Goal: Task Accomplishment & Management: Complete application form

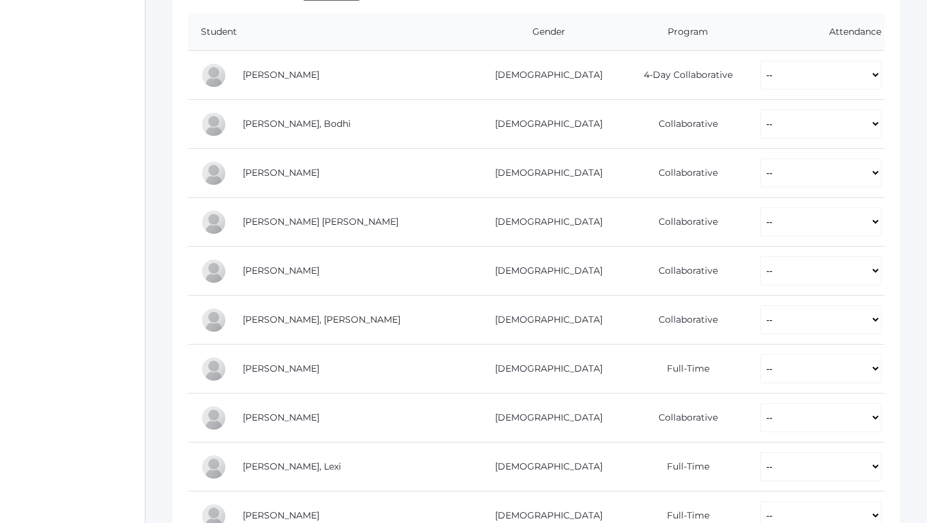
scroll to position [274, 0]
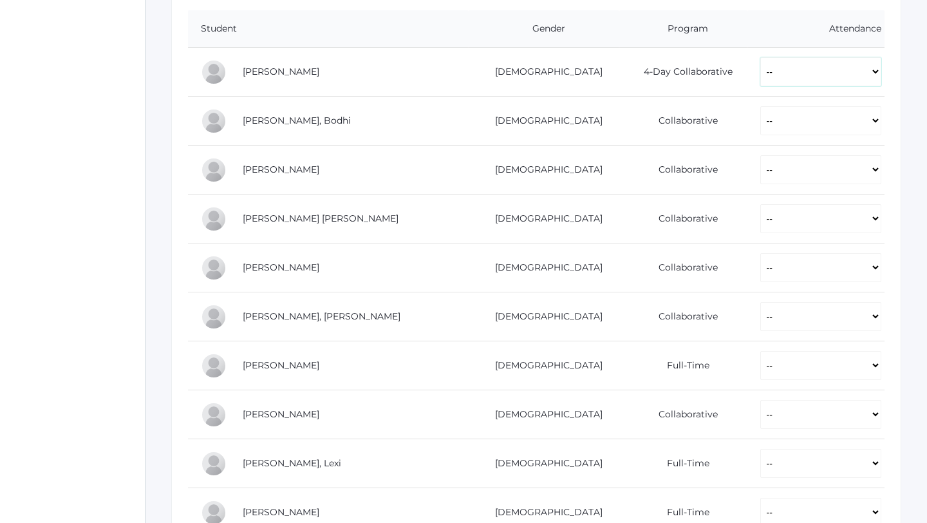
click at [760, 75] on select "-- Present Present-At-Home Tardy Excused Tardy Unexcused Absent Excused Absent …" at bounding box center [820, 71] width 121 height 29
select select "P"
click at [760, 57] on select "-- Present Present-At-Home Tardy Excused Tardy Unexcused Absent Excused Absent …" at bounding box center [820, 71] width 121 height 29
click at [760, 126] on select "-- Present Present-At-Home Tardy Excused Tardy Unexcused Absent Excused Absent …" at bounding box center [820, 120] width 121 height 29
select select "P"
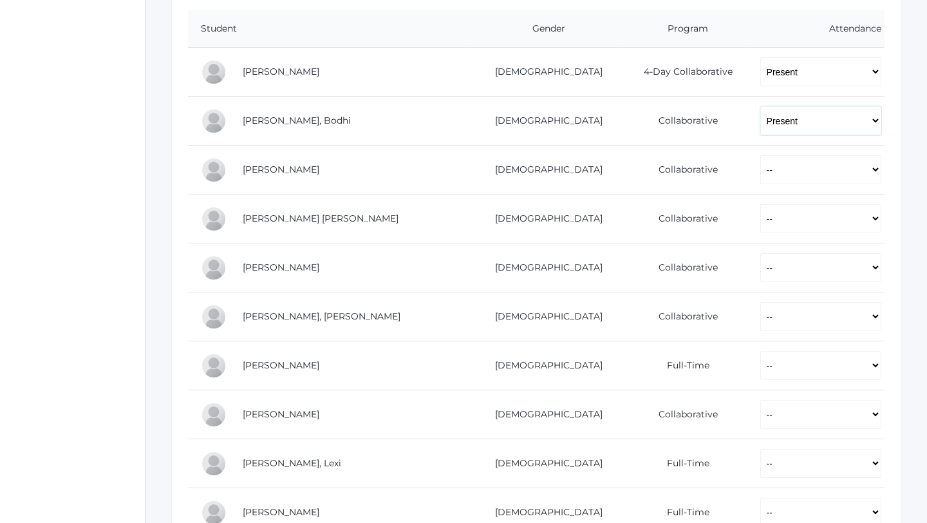
click at [760, 106] on select "-- Present Present-At-Home Tardy Excused Tardy Unexcused Absent Excused Absent …" at bounding box center [820, 120] width 121 height 29
click at [760, 177] on select "-- Present Present-At-Home Tardy Excused Tardy Unexcused Absent Excused Absent …" at bounding box center [820, 169] width 121 height 29
select select "P"
click at [760, 155] on select "-- Present Present-At-Home Tardy Excused Tardy Unexcused Absent Excused Absent …" at bounding box center [820, 169] width 121 height 29
click at [760, 213] on select "-- Present Present-At-Home Tardy Excused Tardy Unexcused Absent Excused Absent …" at bounding box center [820, 218] width 121 height 29
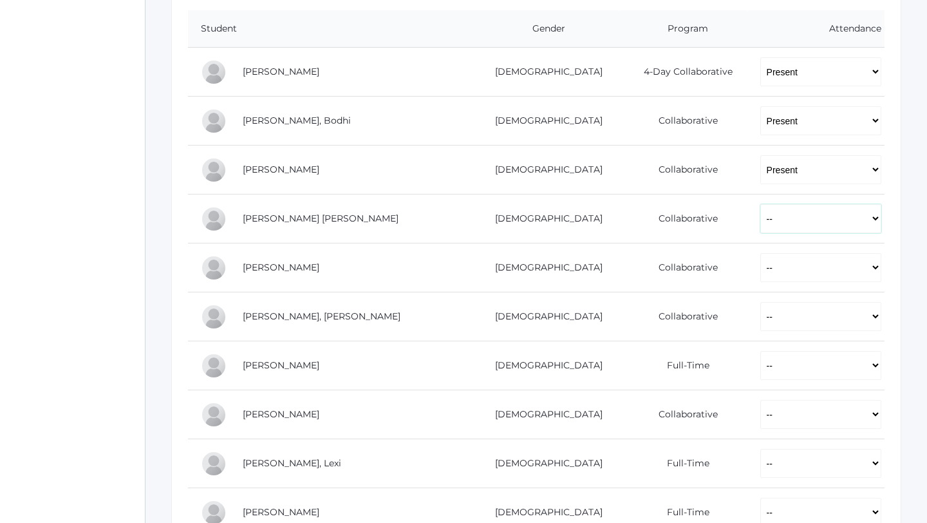
select select "P"
click at [760, 204] on select "-- Present Present-At-Home Tardy Excused Tardy Unexcused Absent Excused Absent …" at bounding box center [820, 218] width 121 height 29
click at [753, 283] on td "-- Present Present-At-Home Tardy Excused Tardy Unexcused Absent Excused Absent …" at bounding box center [815, 267] width 137 height 49
click at [760, 276] on select "-- Present Present-At-Home Tardy Excused Tardy Unexcused Absent Excused Absent …" at bounding box center [820, 267] width 121 height 29
select select "P"
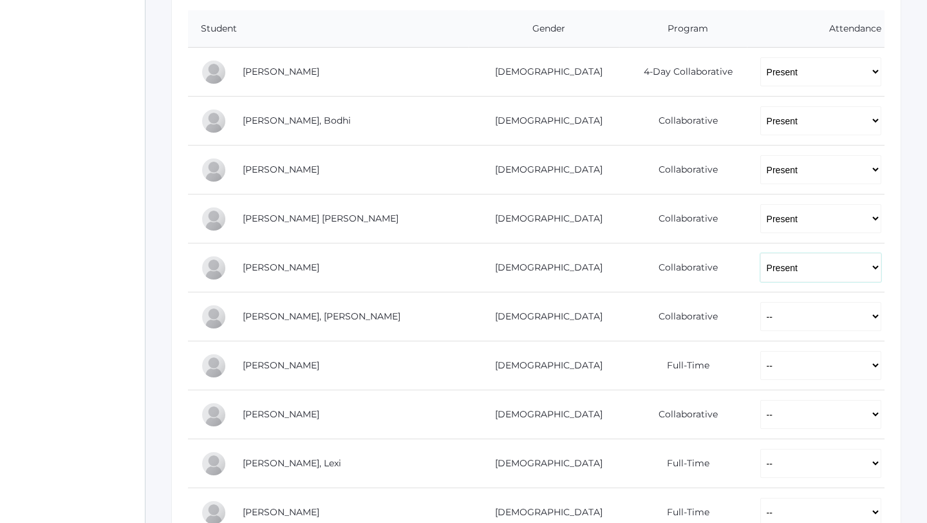
click at [760, 253] on select "-- Present Present-At-Home Tardy Excused Tardy Unexcused Absent Excused Absent …" at bounding box center [820, 267] width 121 height 29
click at [760, 315] on select "-- Present Present-At-Home Tardy Excused Tardy Unexcused Absent Excused Absent …" at bounding box center [820, 316] width 121 height 29
select select "P"
click at [760, 302] on select "-- Present Present-At-Home Tardy Excused Tardy Unexcused Absent Excused Absent …" at bounding box center [820, 316] width 121 height 29
click at [760, 367] on select "-- Present Present-At-Home Tardy Excused Tardy Unexcused Absent Excused Absent …" at bounding box center [820, 365] width 121 height 29
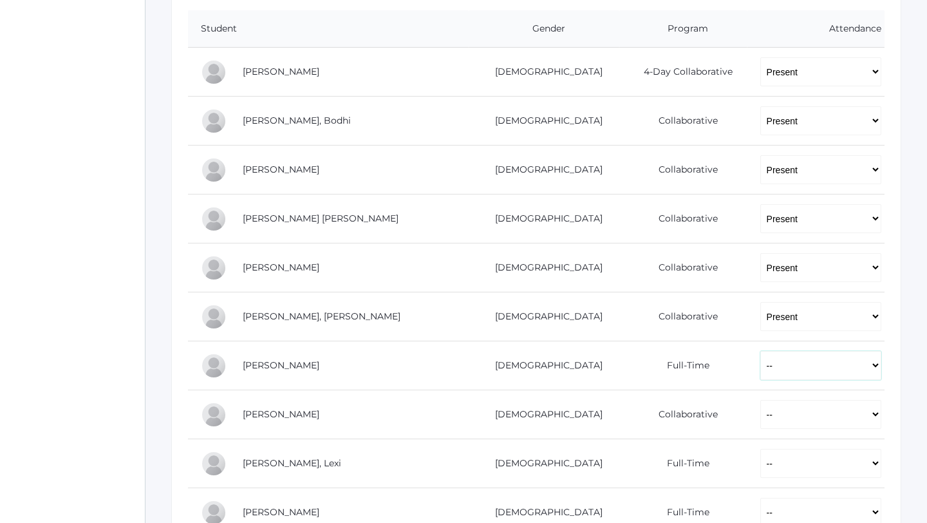
select select "P"
click at [760, 351] on select "-- Present Present-At-Home Tardy Excused Tardy Unexcused Absent Excused Absent …" at bounding box center [820, 365] width 121 height 29
click at [760, 421] on select "-- Present Present-At-Home Tardy Excused Tardy Unexcused Absent Excused Absent …" at bounding box center [820, 414] width 121 height 29
select select "P"
click at [760, 400] on select "-- Present Present-At-Home Tardy Excused Tardy Unexcused Absent Excused Absent …" at bounding box center [820, 414] width 121 height 29
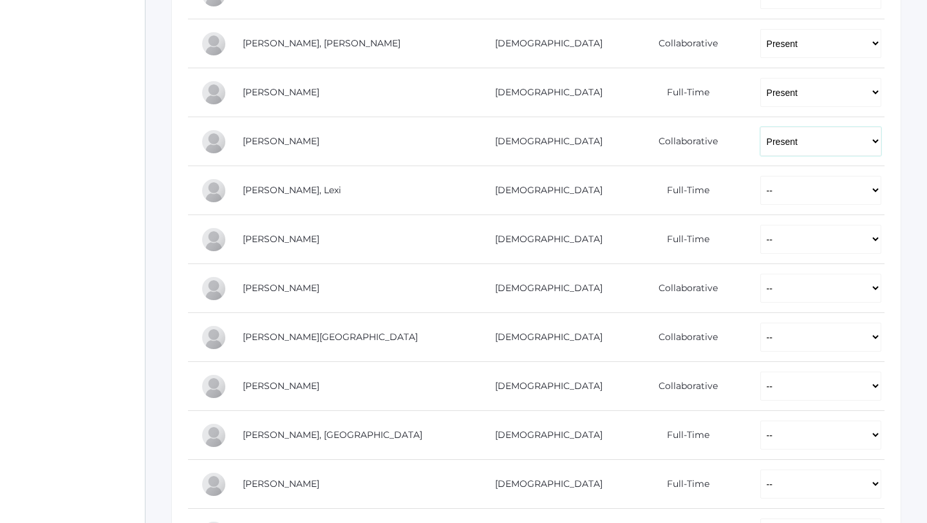
scroll to position [549, 0]
click at [785, 197] on select "-- Present Present-At-Home Tardy Excused Tardy Unexcused Absent Excused Absent …" at bounding box center [820, 187] width 121 height 29
select select "P"
click at [760, 173] on select "-- Present Present-At-Home Tardy Excused Tardy Unexcused Absent Excused Absent …" at bounding box center [820, 187] width 121 height 29
click at [769, 230] on select "-- Present Present-At-Home Tardy Excused Tardy Unexcused Absent Excused Absent …" at bounding box center [820, 236] width 121 height 29
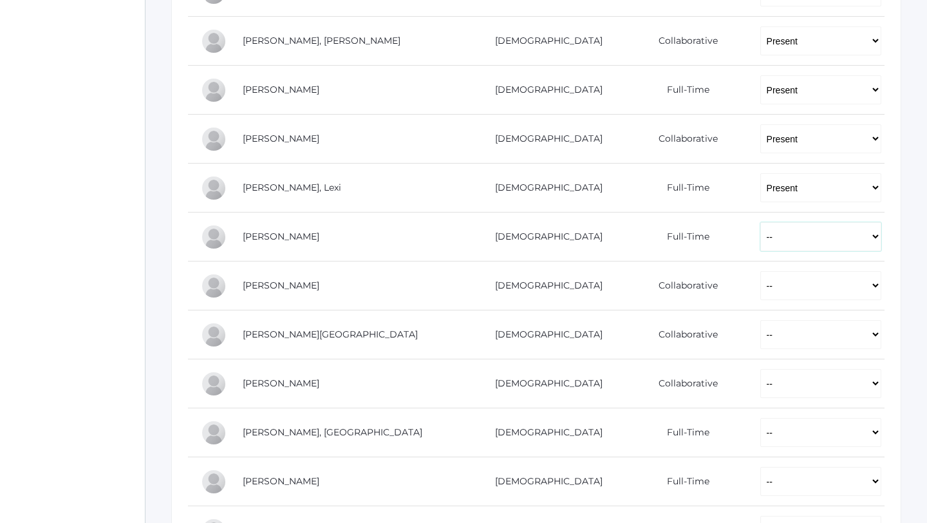
select select "AE"
click at [760, 222] on select "-- Present Present-At-Home Tardy Excused Tardy Unexcused Absent Excused Absent …" at bounding box center [820, 236] width 121 height 29
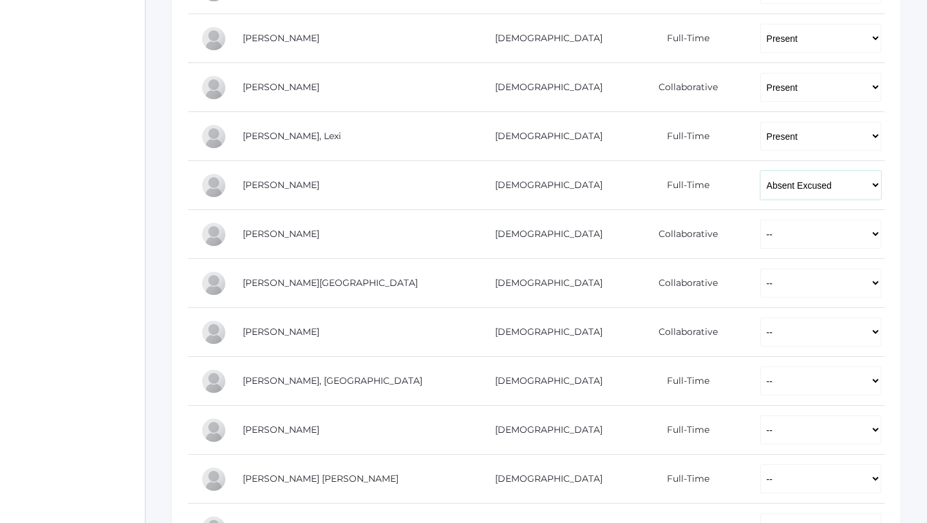
scroll to position [614, 0]
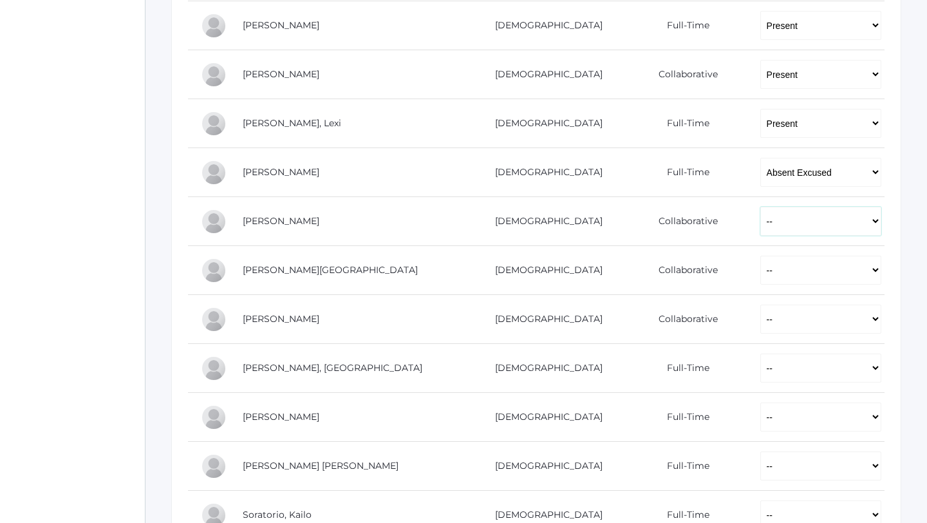
click at [760, 231] on select "-- Present Present-At-Home Tardy Excused Tardy Unexcused Absent Excused Absent …" at bounding box center [820, 221] width 121 height 29
select select "P"
click at [760, 207] on select "-- Present Present-At-Home Tardy Excused Tardy Unexcused Absent Excused Absent …" at bounding box center [820, 221] width 121 height 29
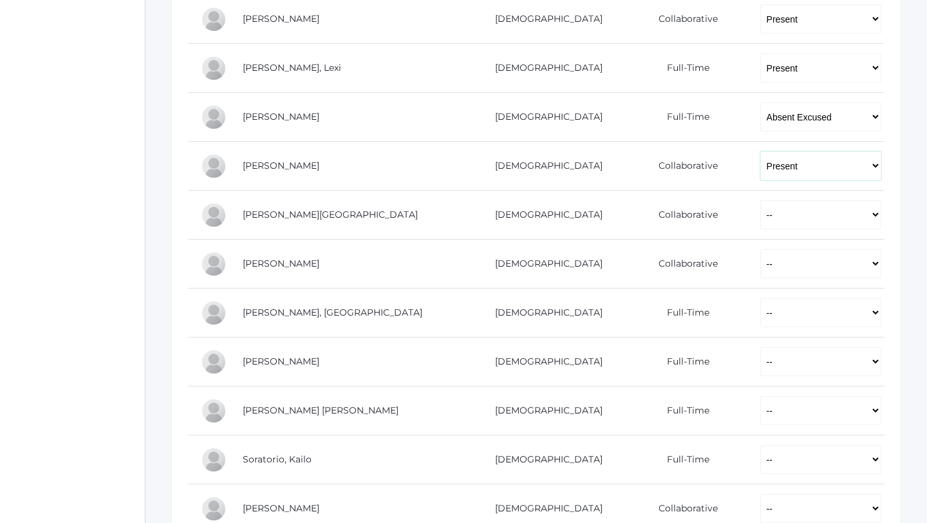
scroll to position [671, 0]
click at [760, 211] on select "-- Present Present-At-Home Tardy Excused Tardy Unexcused Absent Excused Absent …" at bounding box center [820, 212] width 121 height 29
select select "P"
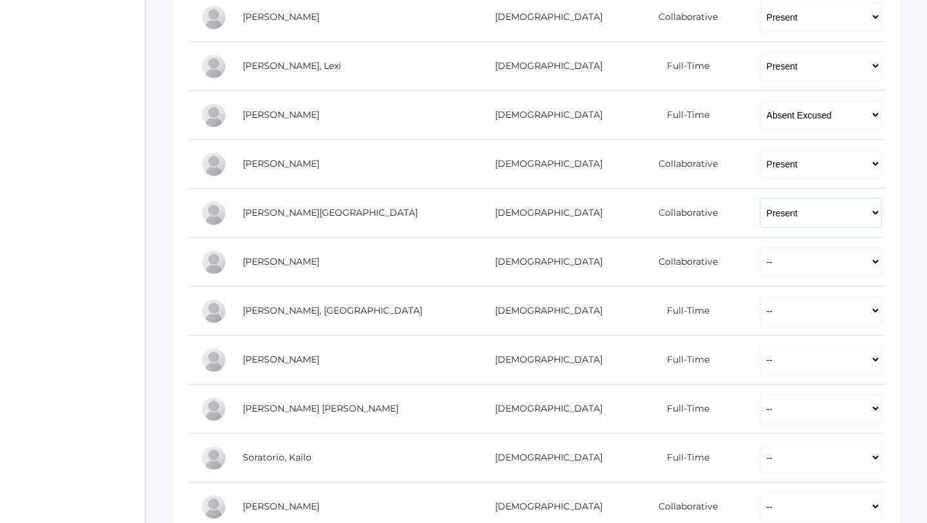
click at [760, 198] on select "-- Present Present-At-Home Tardy Excused Tardy Unexcused Absent Excused Absent …" at bounding box center [820, 212] width 121 height 29
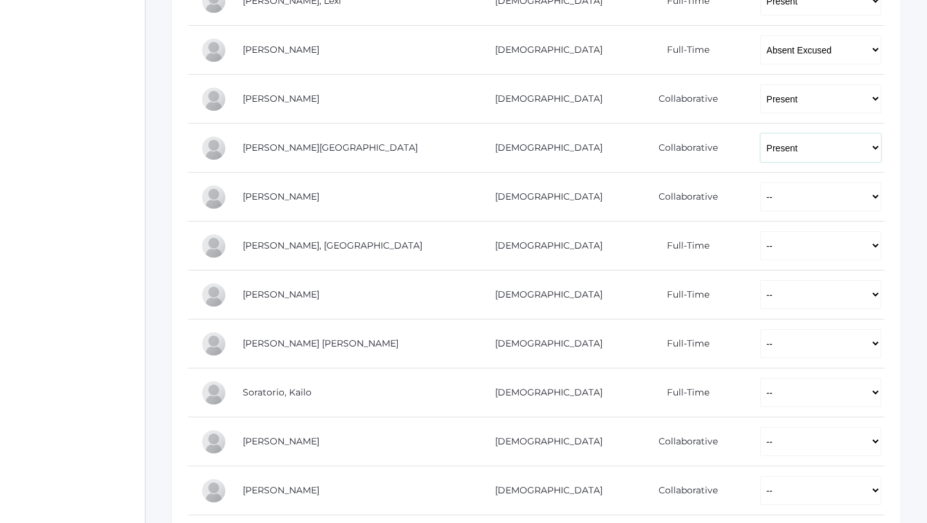
scroll to position [753, 0]
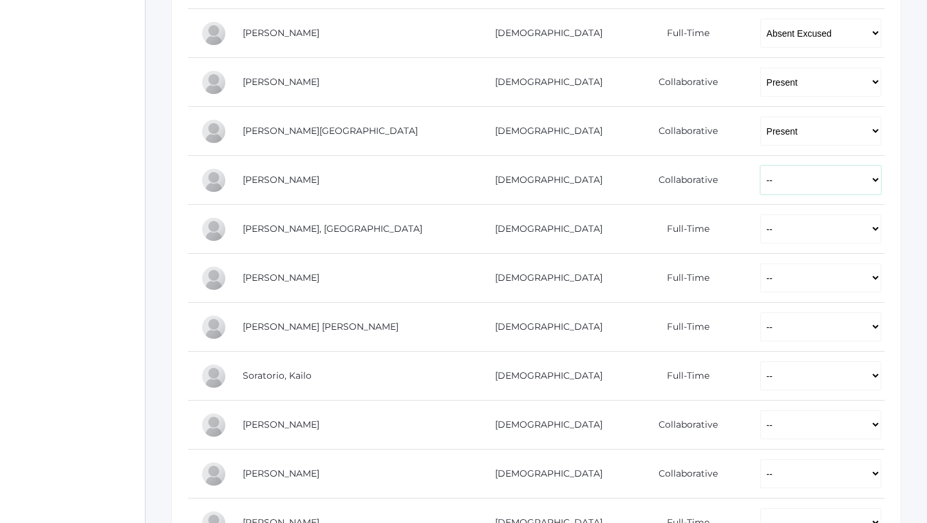
click at [760, 180] on select "-- Present Present-At-Home Tardy Excused Tardy Unexcused Absent Excused Absent …" at bounding box center [820, 179] width 121 height 29
select select "P"
click at [760, 165] on select "-- Present Present-At-Home Tardy Excused Tardy Unexcused Absent Excused Absent …" at bounding box center [820, 179] width 121 height 29
click at [760, 228] on select "-- Present Present-At-Home Tardy Excused Tardy Unexcused Absent Excused Absent …" at bounding box center [820, 228] width 121 height 29
click at [760, 214] on select "-- Present Present-At-Home Tardy Excused Tardy Unexcused Absent Excused Absent …" at bounding box center [820, 228] width 121 height 29
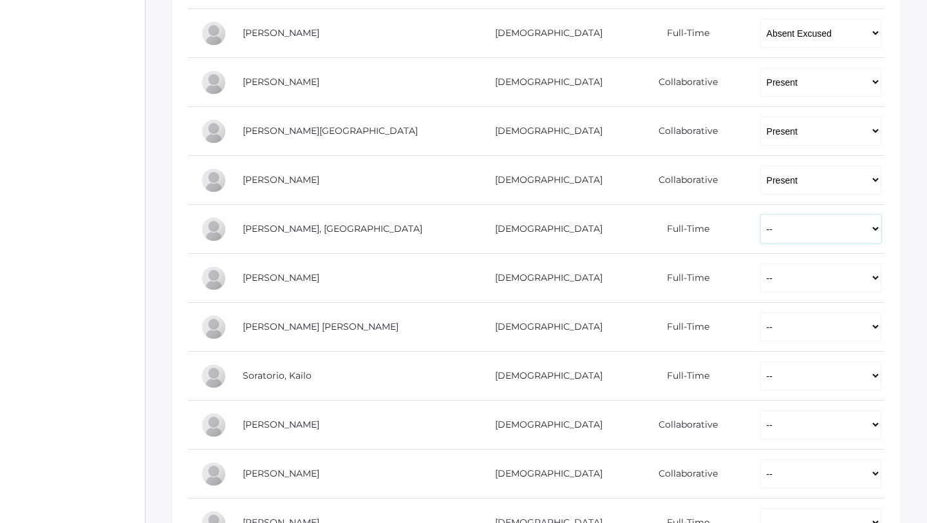
click at [760, 234] on select "-- Present Present-At-Home Tardy Excused Tardy Unexcused Absent Excused Absent …" at bounding box center [820, 228] width 121 height 29
select select "P"
click at [760, 214] on select "-- Present Present-At-Home Tardy Excused Tardy Unexcused Absent Excused Absent …" at bounding box center [820, 228] width 121 height 29
click at [760, 288] on select "-- Present Present-At-Home Tardy Excused Tardy Unexcused Absent Excused Absent …" at bounding box center [820, 277] width 121 height 29
select select "P"
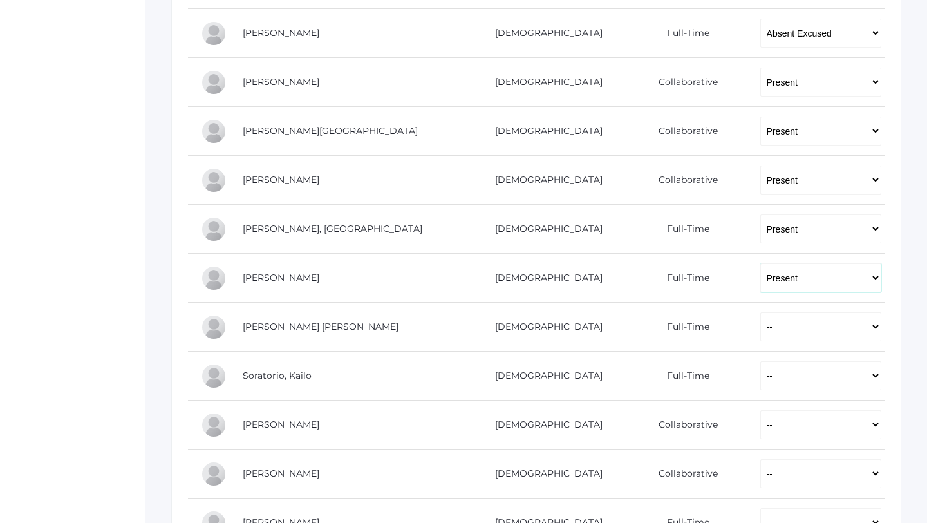
click at [760, 263] on select "-- Present Present-At-Home Tardy Excused Tardy Unexcused Absent Excused Absent …" at bounding box center [820, 277] width 121 height 29
click at [760, 335] on select "-- Present Present-At-Home Tardy Excused Tardy Unexcused Absent Excused Absent …" at bounding box center [820, 326] width 121 height 29
select select "P"
click at [760, 312] on select "-- Present Present-At-Home Tardy Excused Tardy Unexcused Absent Excused Absent …" at bounding box center [820, 326] width 121 height 29
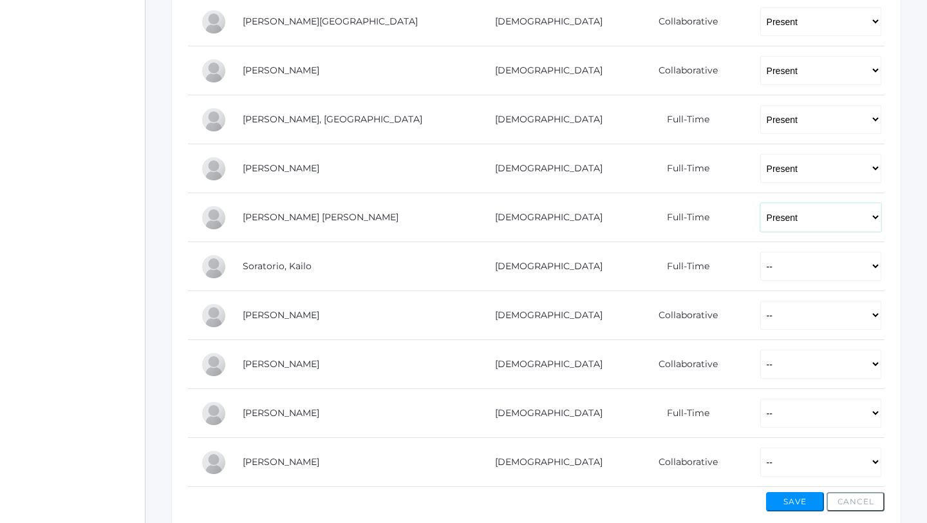
scroll to position [865, 0]
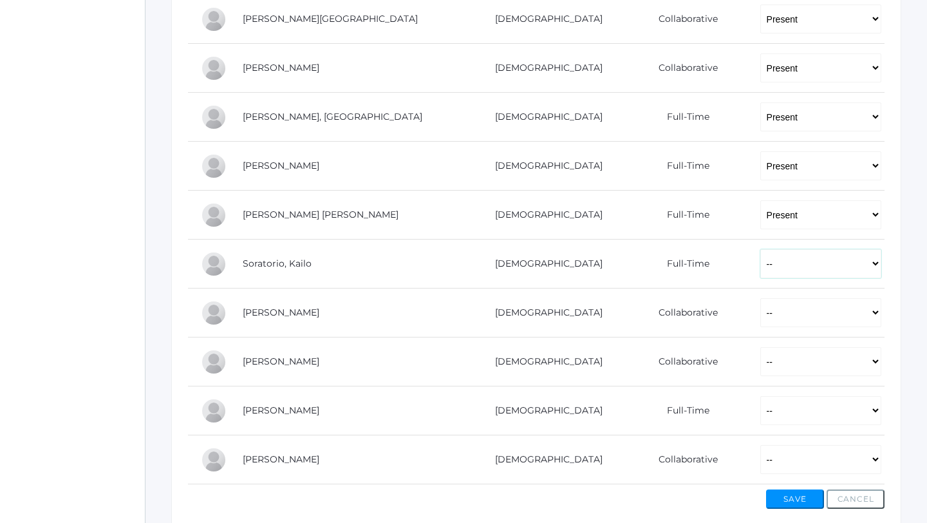
click at [760, 262] on select "-- Present Present-At-Home Tardy Excused Tardy Unexcused Absent Excused Absent …" at bounding box center [820, 263] width 121 height 29
select select "P"
click at [760, 249] on select "-- Present Present-At-Home Tardy Excused Tardy Unexcused Absent Excused Absent …" at bounding box center [820, 263] width 121 height 29
click at [760, 316] on select "-- Present Present-At-Home Tardy Excused Tardy Unexcused Absent Excused Absent …" at bounding box center [820, 312] width 121 height 29
select select "PH"
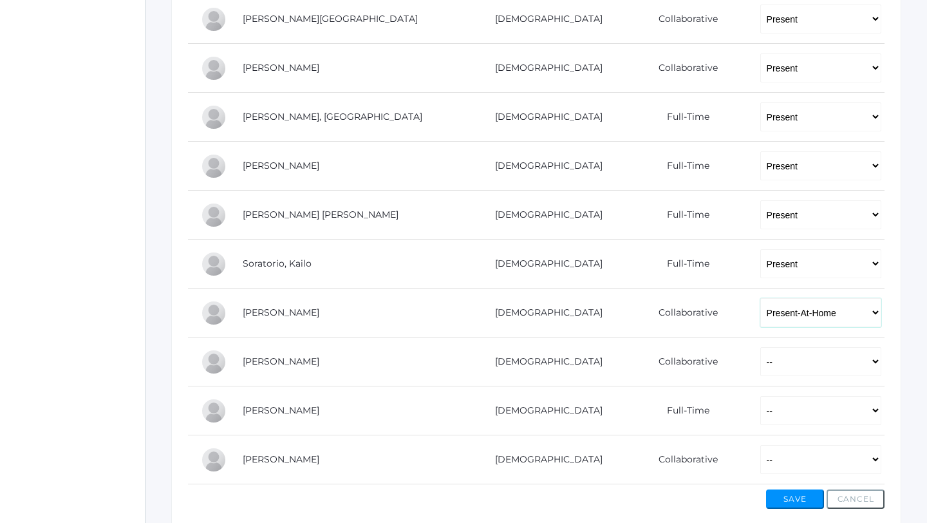
click at [760, 298] on select "-- Present Present-At-Home Tardy Excused Tardy Unexcused Absent Excused Absent …" at bounding box center [820, 312] width 121 height 29
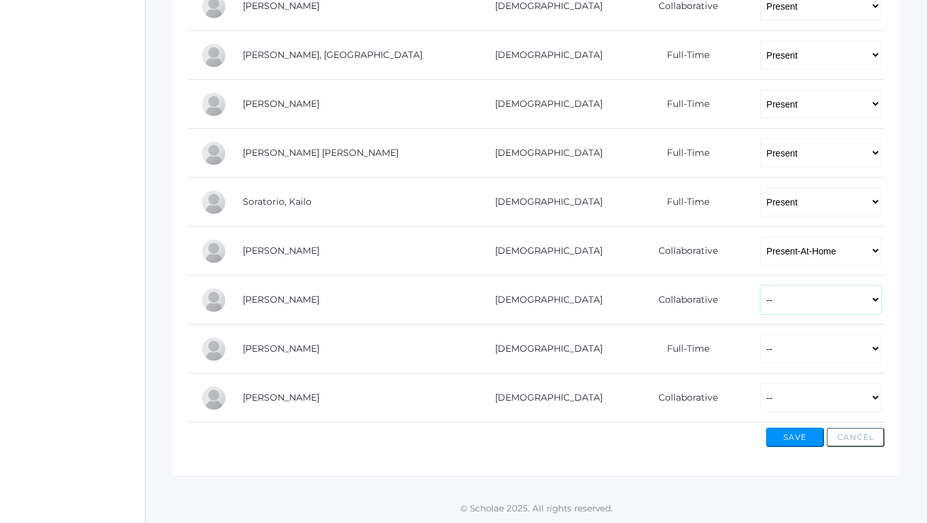
click at [760, 304] on select "-- Present Present-At-Home Tardy Excused Tardy Unexcused Absent Excused Absent …" at bounding box center [820, 299] width 121 height 29
select select "P"
click at [760, 285] on select "-- Present Present-At-Home Tardy Excused Tardy Unexcused Absent Excused Absent …" at bounding box center [820, 299] width 121 height 29
click at [760, 351] on select "-- Present Present-At-Home Tardy Excused Tardy Unexcused Absent Excused Absent …" at bounding box center [820, 348] width 121 height 29
select select "AE"
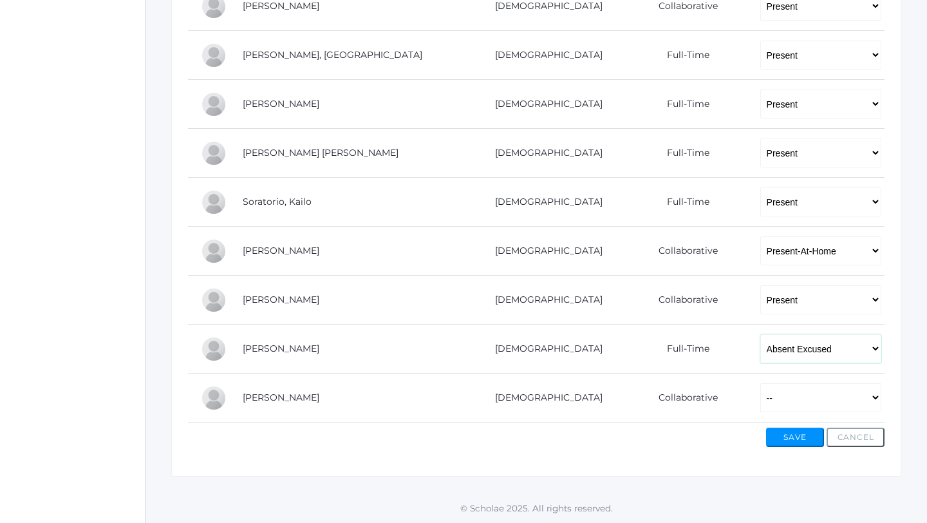
click at [760, 334] on select "-- Present Present-At-Home Tardy Excused Tardy Unexcused Absent Excused Absent …" at bounding box center [820, 348] width 121 height 29
click at [760, 391] on select "-- Present Present-At-Home Tardy Excused Tardy Unexcused Absent Excused Absent …" at bounding box center [820, 397] width 121 height 29
select select "P"
click at [760, 383] on select "-- Present Present-At-Home Tardy Excused Tardy Unexcused Absent Excused Absent …" at bounding box center [820, 397] width 121 height 29
click at [760, 344] on select "-- Present Present-At-Home Tardy Excused Tardy Unexcused Absent Excused Absent …" at bounding box center [820, 348] width 121 height 29
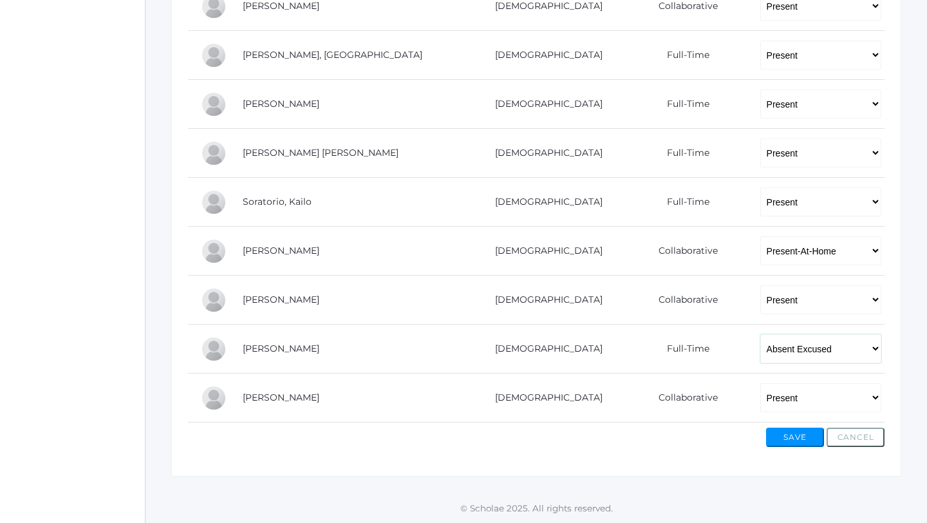
select select "AU"
click at [760, 334] on select "-- Present Present-At-Home Tardy Excused Tardy Unexcused Absent Excused Absent …" at bounding box center [820, 348] width 121 height 29
click at [792, 436] on button "Save" at bounding box center [795, 436] width 58 height 19
